Goal: Navigation & Orientation: Understand site structure

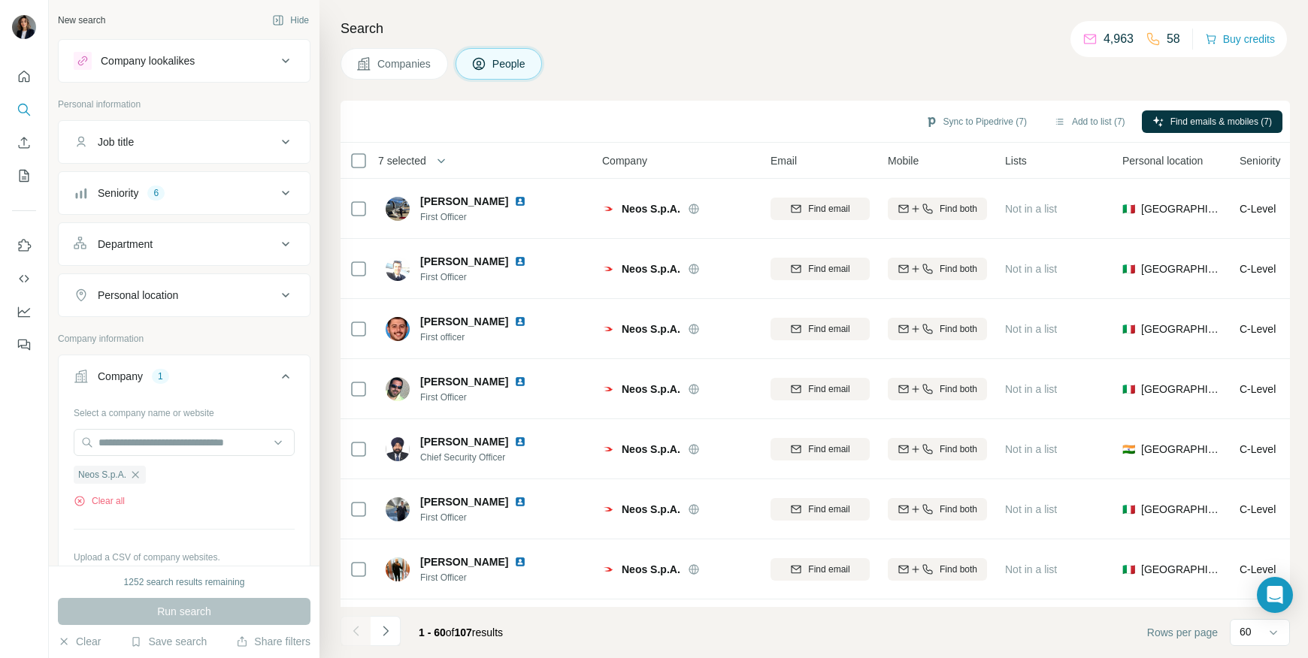
scroll to position [2285, 0]
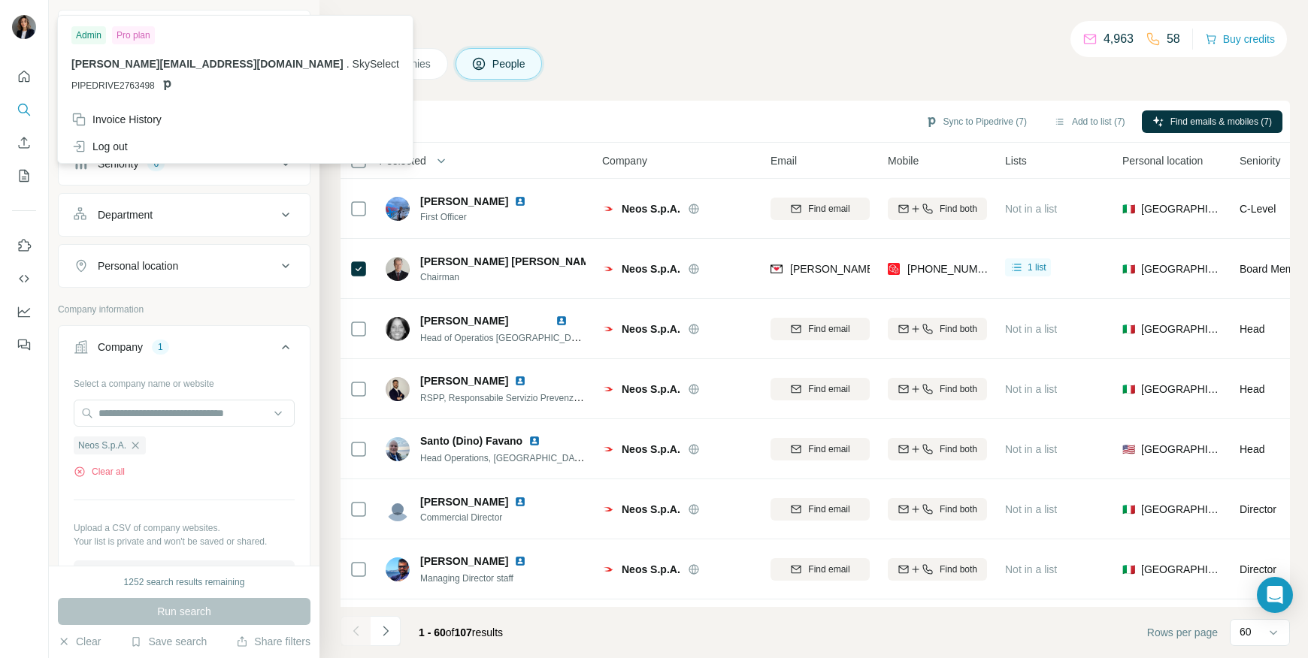
click at [24, 38] on img at bounding box center [24, 27] width 24 height 24
click at [23, 33] on img at bounding box center [24, 27] width 24 height 24
click at [25, 80] on icon "Quick start" at bounding box center [24, 76] width 11 height 11
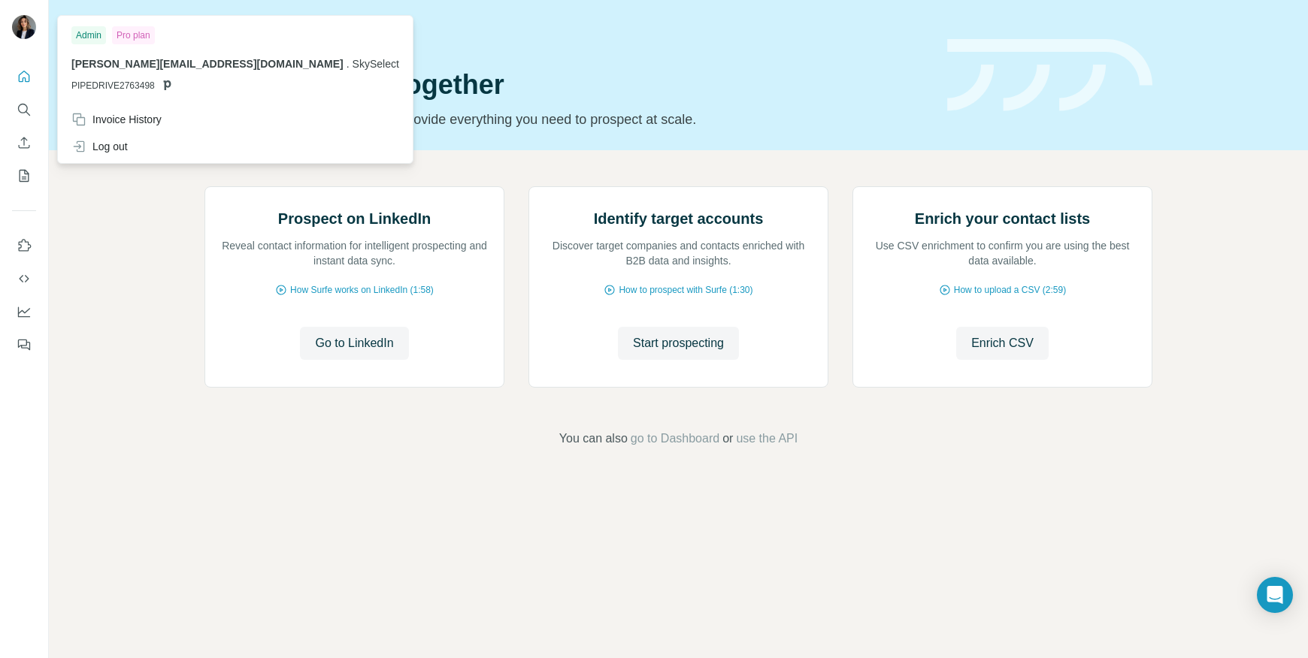
click at [92, 36] on div "Admin" at bounding box center [88, 35] width 35 height 18
click at [16, 29] on img at bounding box center [24, 27] width 24 height 24
click at [100, 278] on div "Prospect on LinkedIn Reveal contact information for intelligent prospecting and…" at bounding box center [678, 317] width 1259 height 334
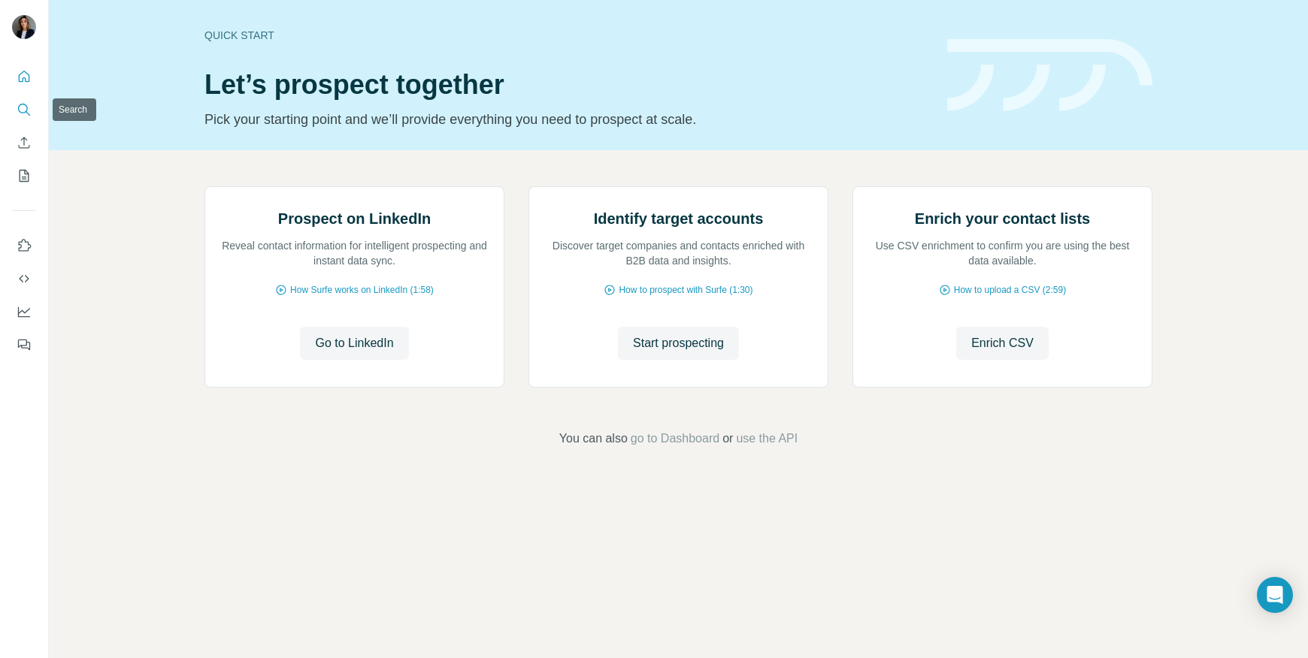
click at [14, 103] on button "Search" at bounding box center [24, 109] width 24 height 27
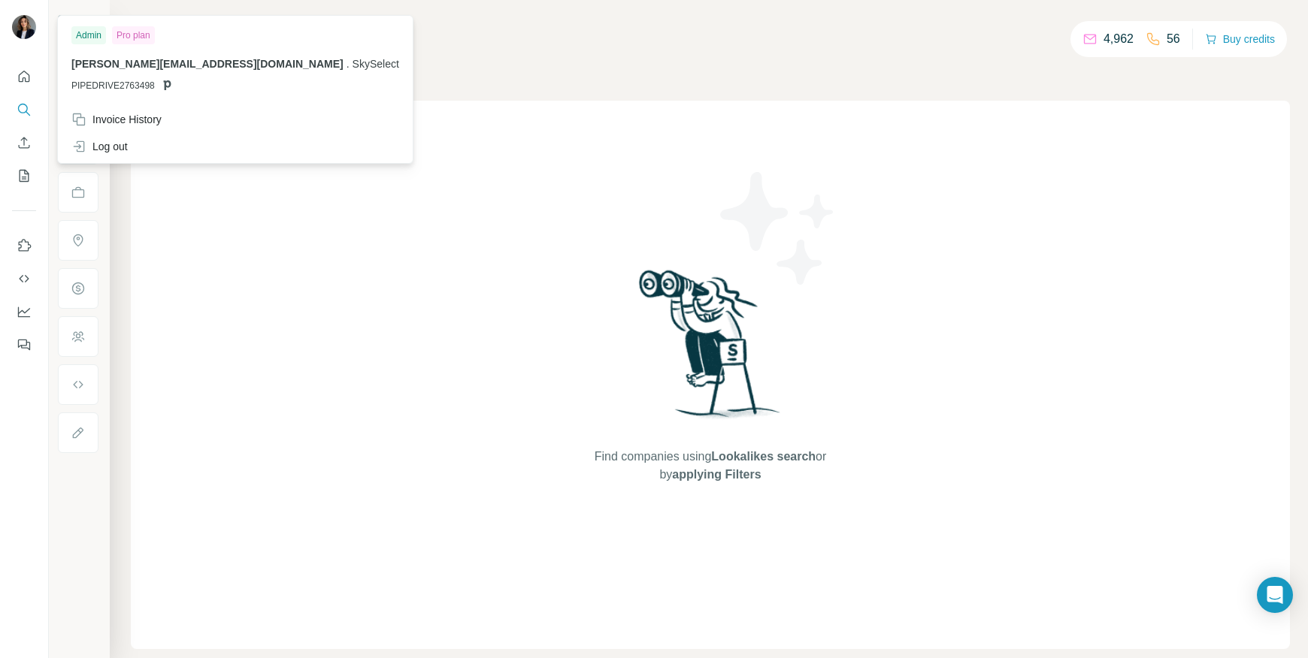
click at [23, 23] on img at bounding box center [24, 27] width 24 height 24
click at [17, 83] on icon "Quick start" at bounding box center [24, 76] width 15 height 15
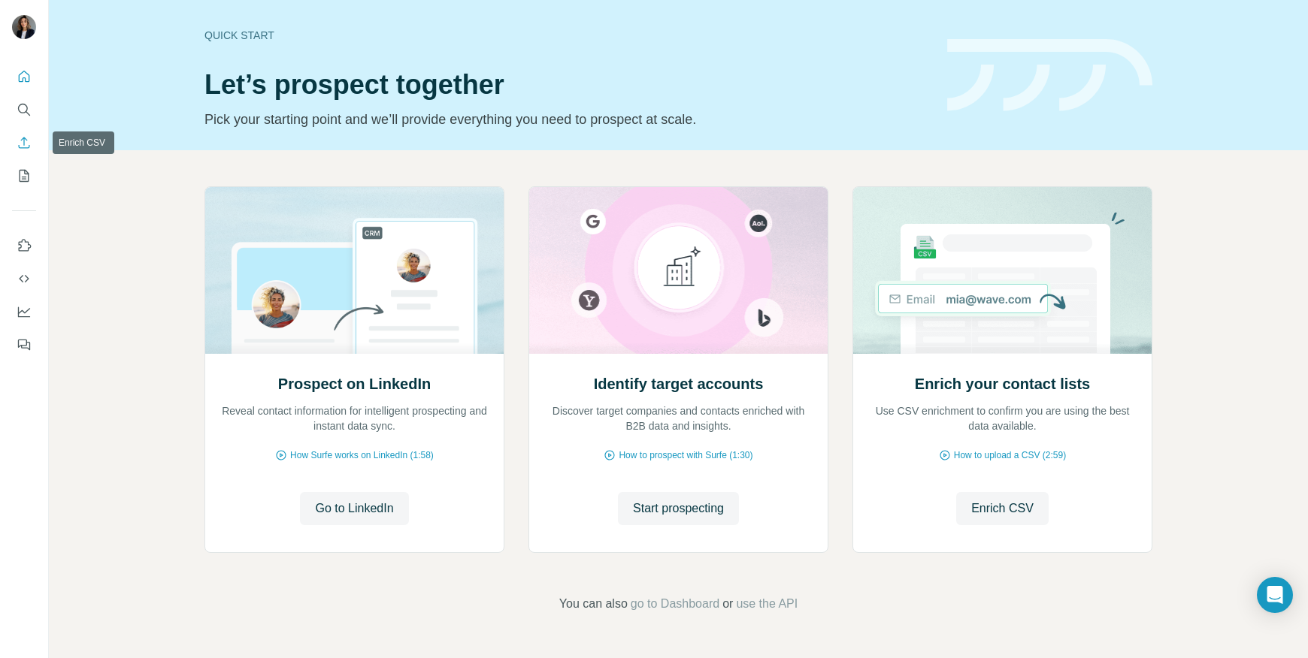
click at [25, 147] on icon "Enrich CSV" at bounding box center [24, 142] width 15 height 15
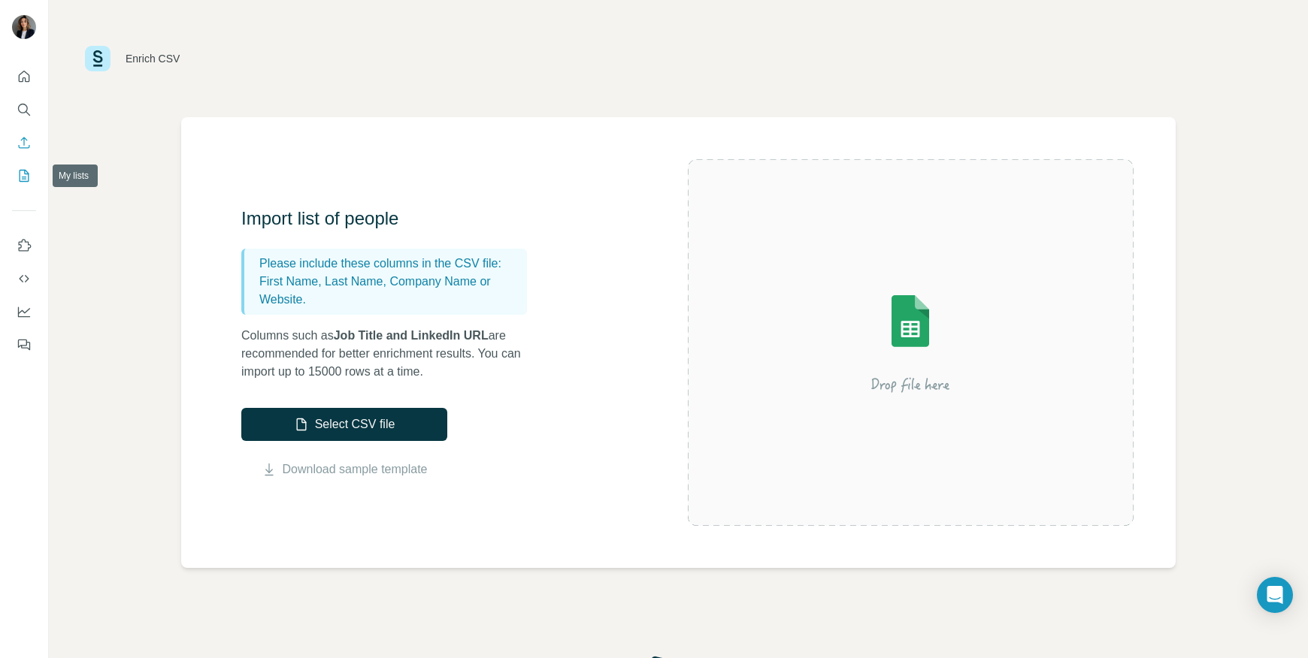
click at [27, 180] on icon "My lists" at bounding box center [24, 175] width 15 height 15
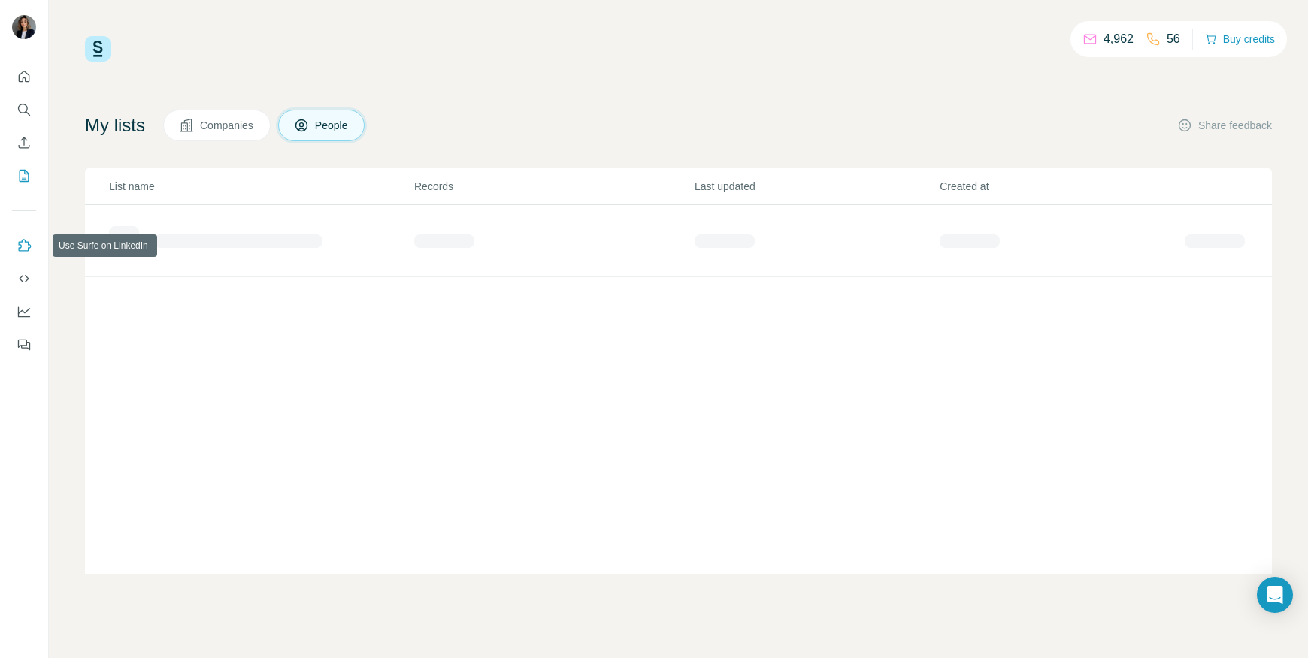
click at [25, 242] on icon "Use Surfe on LinkedIn" at bounding box center [25, 245] width 13 height 12
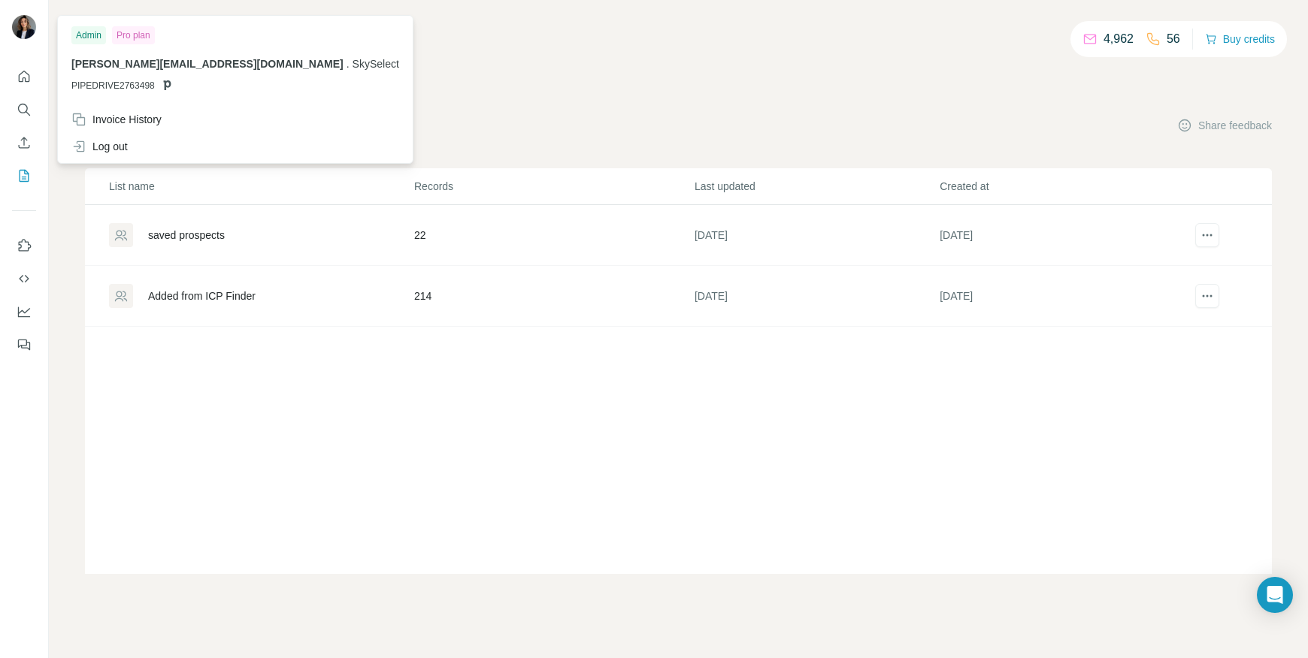
click at [34, 37] on div at bounding box center [24, 28] width 24 height 27
click at [22, 26] on img at bounding box center [24, 27] width 24 height 24
click at [28, 323] on button "Dashboard" at bounding box center [24, 311] width 24 height 27
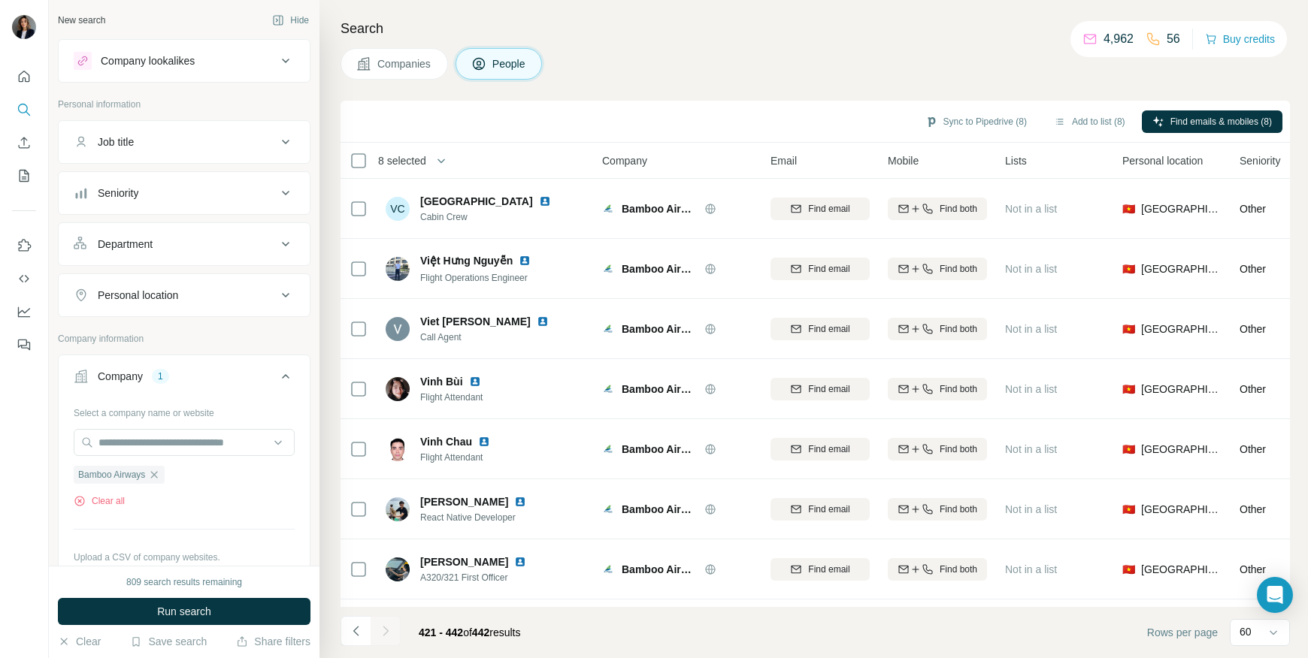
scroll to position [765, 0]
